Goal: Information Seeking & Learning: Find specific fact

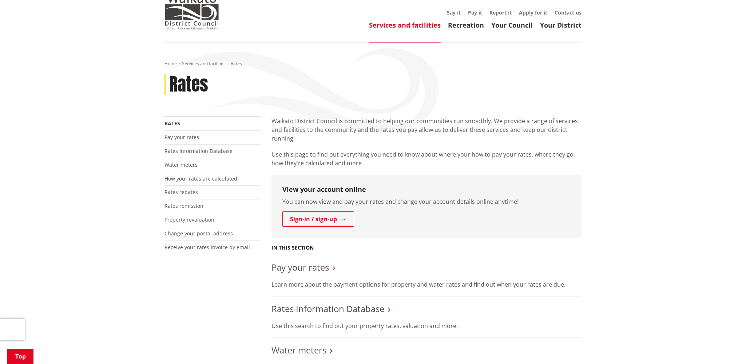
scroll to position [109, 0]
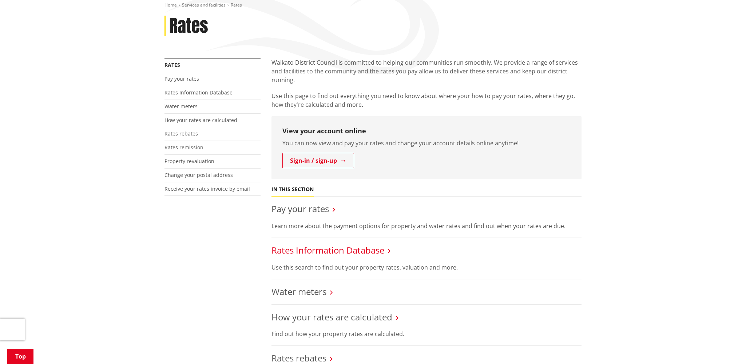
click at [312, 248] on link "Rates Information Database" at bounding box center [327, 250] width 113 height 12
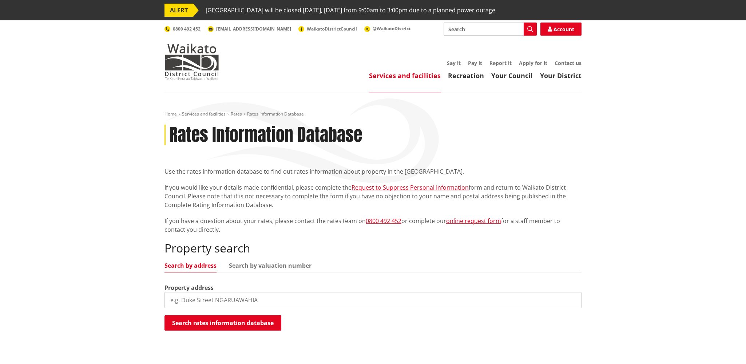
click at [215, 301] on input "search" at bounding box center [372, 300] width 417 height 16
type input "328 puketaha"
click at [239, 326] on button "Search rates information database" at bounding box center [222, 323] width 117 height 15
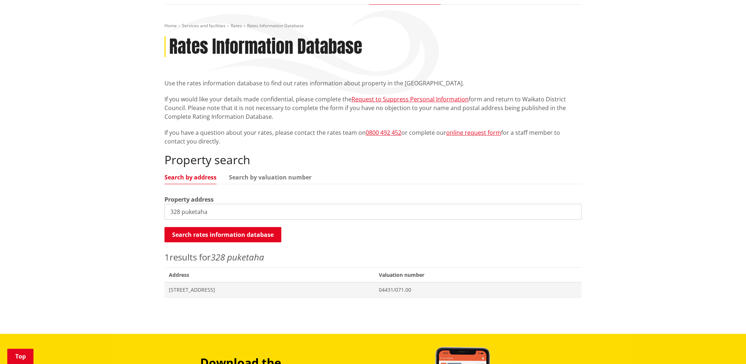
scroll to position [182, 0]
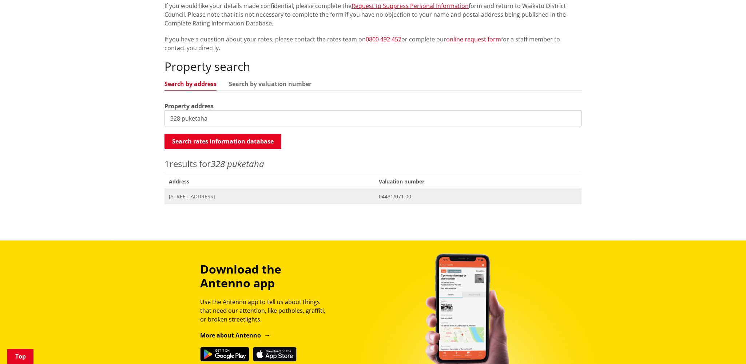
click at [224, 196] on span "[STREET_ADDRESS]" at bounding box center [269, 196] width 201 height 7
